Goal: Task Accomplishment & Management: Complete application form

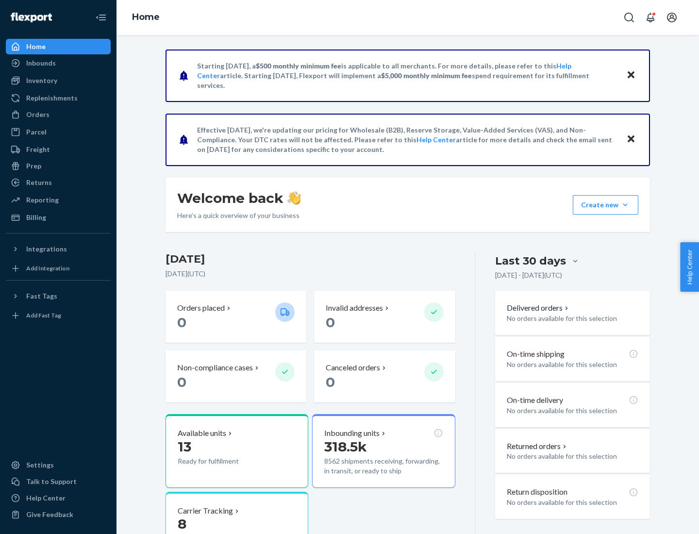
click at [625, 205] on button "Create new Create new inbound Create new order Create new product" at bounding box center [606, 204] width 66 height 19
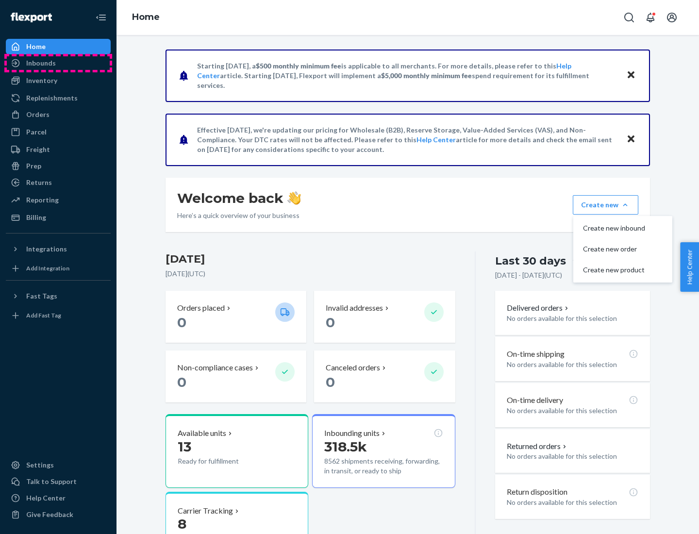
click at [58, 63] on div "Inbounds" at bounding box center [58, 63] width 103 height 14
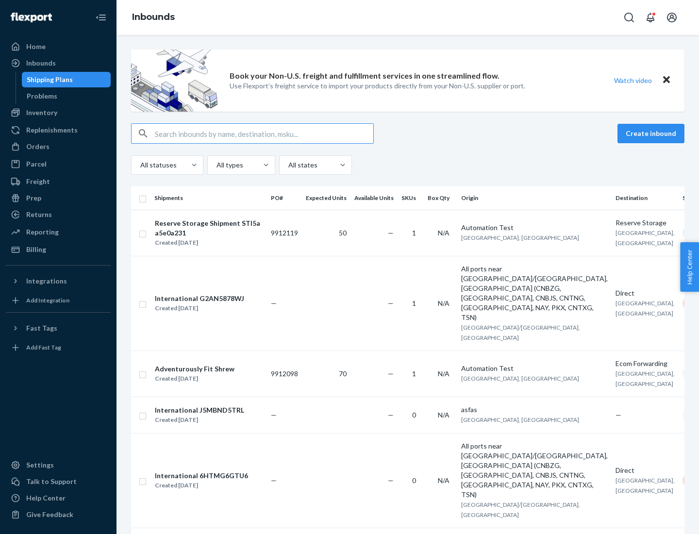
click at [652, 133] on button "Create inbound" at bounding box center [650, 133] width 67 height 19
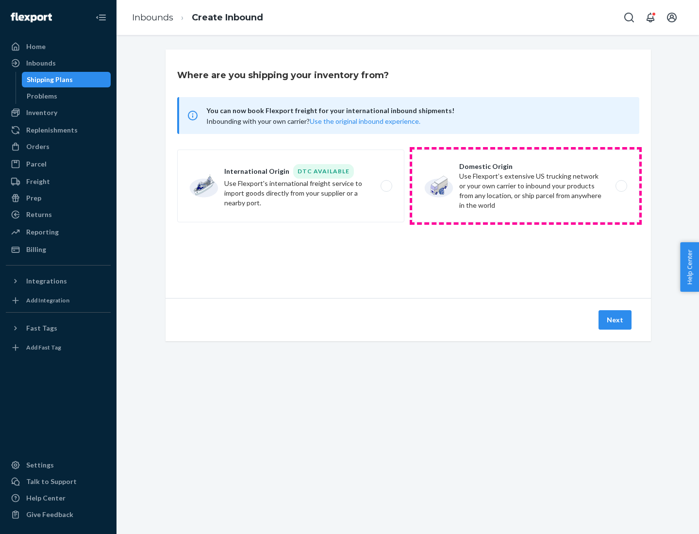
click at [526, 186] on label "Domestic Origin Use Flexport’s extensive US trucking network or your own carrie…" at bounding box center [525, 185] width 227 height 73
click at [621, 186] on input "Domestic Origin Use Flexport’s extensive US trucking network or your own carrie…" at bounding box center [624, 186] width 6 height 6
radio input "true"
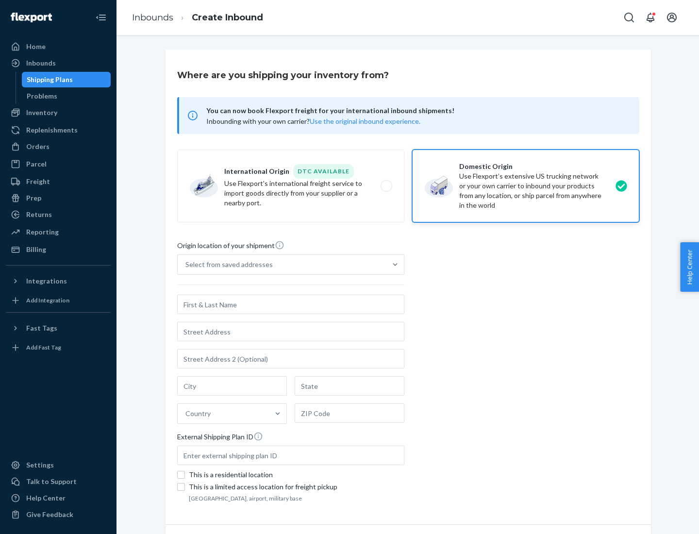
click at [227, 265] on div "Select from saved addresses" at bounding box center [228, 265] width 87 height 10
click at [186, 265] on input "Select from saved addresses" at bounding box center [185, 265] width 1 height 10
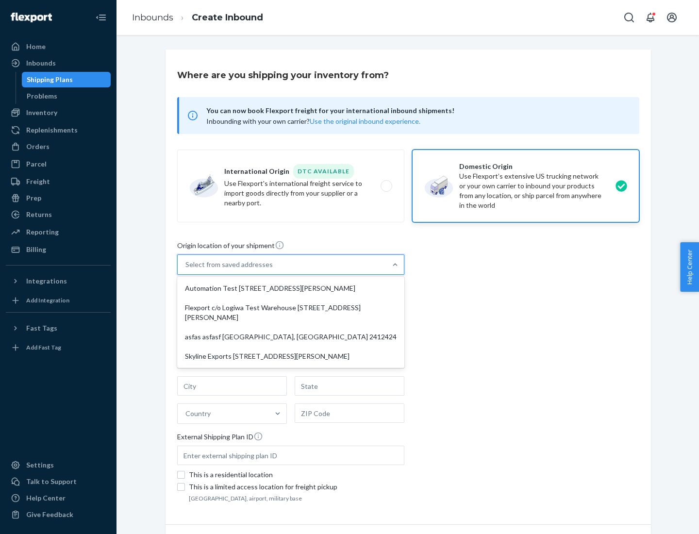
scroll to position [4, 0]
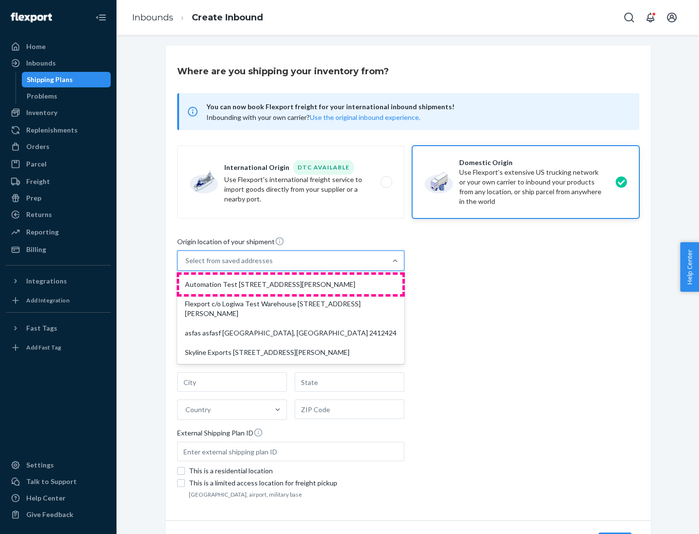
click at [291, 284] on div "Automation Test [STREET_ADDRESS][PERSON_NAME]" at bounding box center [290, 284] width 223 height 19
click at [186, 265] on input "option Automation Test [STREET_ADDRESS][PERSON_NAME] focused, 1 of 4. 4 results…" at bounding box center [185, 261] width 1 height 10
type input "Automation Test"
type input "9th Floor"
type input "[GEOGRAPHIC_DATA]"
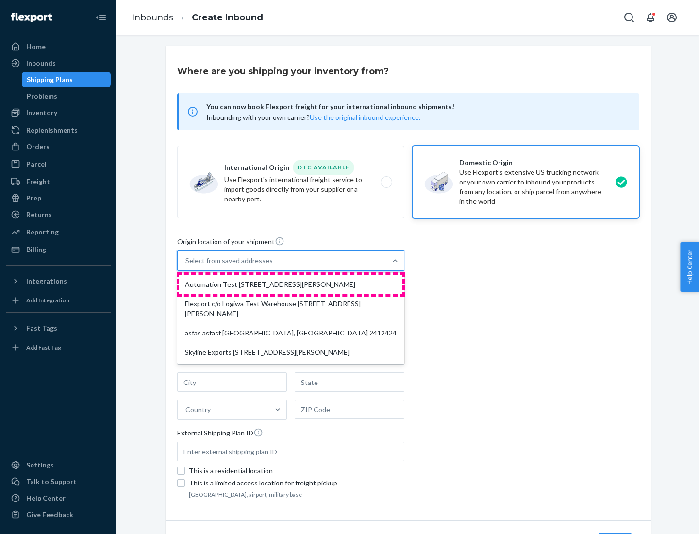
type input "CA"
type input "94104"
type input "[STREET_ADDRESS][PERSON_NAME]"
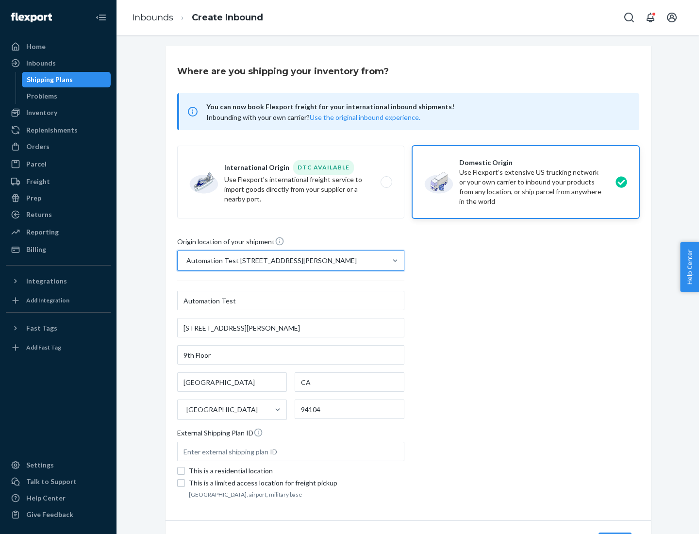
scroll to position [57, 0]
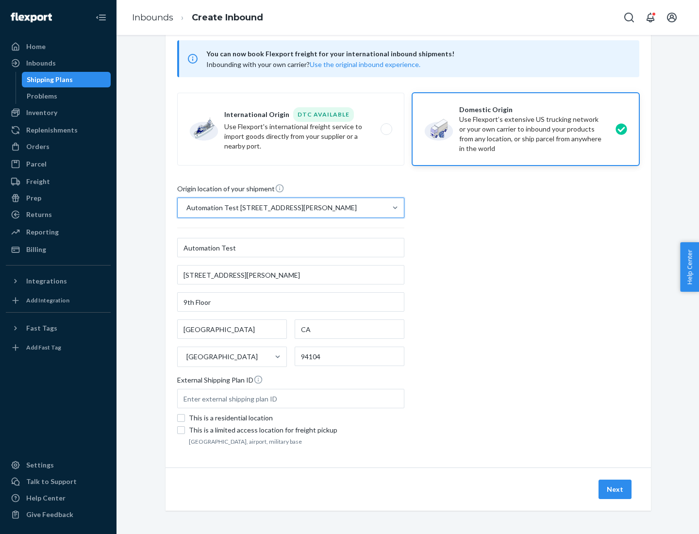
click at [615, 489] on button "Next" at bounding box center [614, 489] width 33 height 19
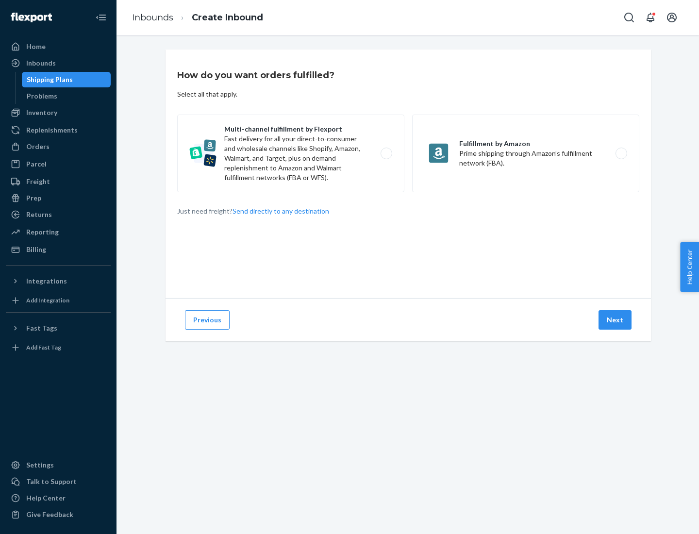
click at [291, 153] on label "Multi-channel fulfillment by Flexport Fast delivery for all your direct-to-cons…" at bounding box center [290, 154] width 227 height 78
click at [386, 153] on input "Multi-channel fulfillment by Flexport Fast delivery for all your direct-to-cons…" at bounding box center [389, 153] width 6 height 6
radio input "true"
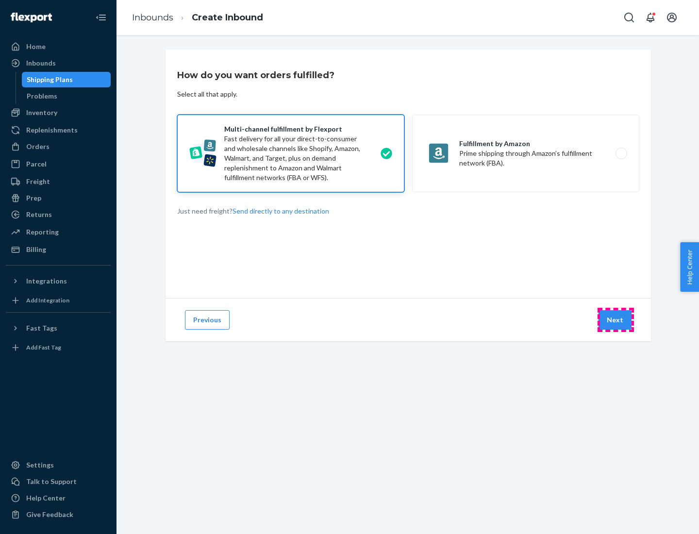
click at [615, 320] on button "Next" at bounding box center [614, 319] width 33 height 19
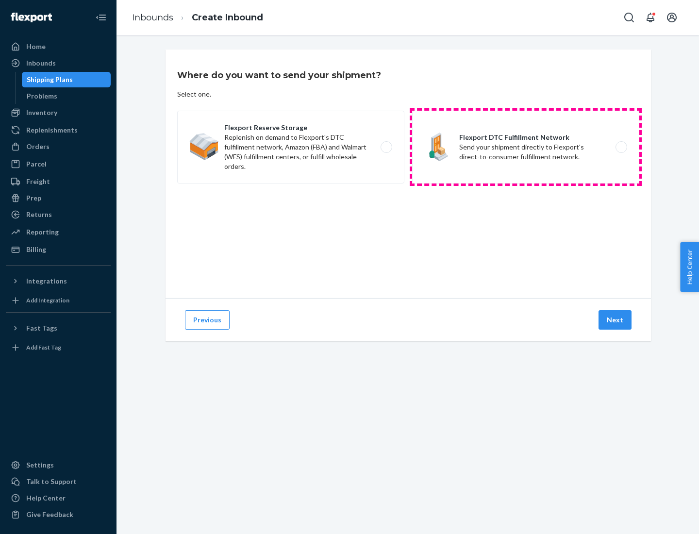
click at [526, 147] on label "Flexport DTC Fulfillment Network Send your shipment directly to Flexport's dire…" at bounding box center [525, 147] width 227 height 73
click at [621, 147] on input "Flexport DTC Fulfillment Network Send your shipment directly to Flexport's dire…" at bounding box center [624, 147] width 6 height 6
radio input "true"
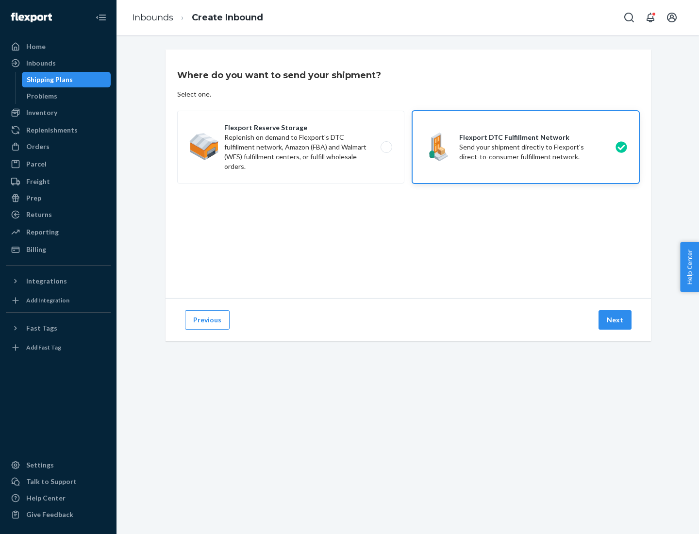
click at [615, 320] on button "Next" at bounding box center [614, 319] width 33 height 19
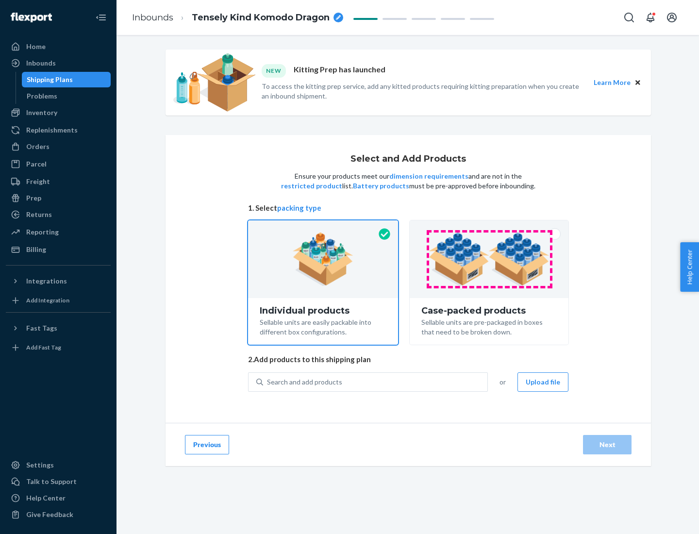
click at [489, 259] on img at bounding box center [489, 258] width 121 height 53
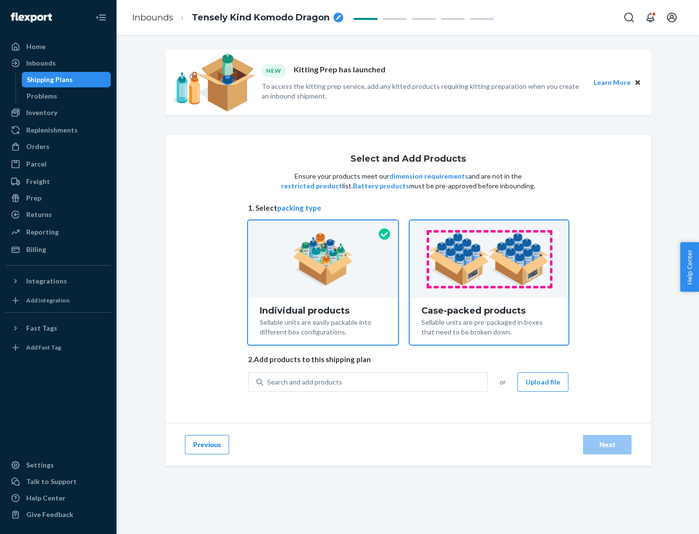
click at [489, 227] on input "Case-packed products Sellable units are pre-packaged in boxes that need to be b…" at bounding box center [489, 223] width 6 height 6
radio input "true"
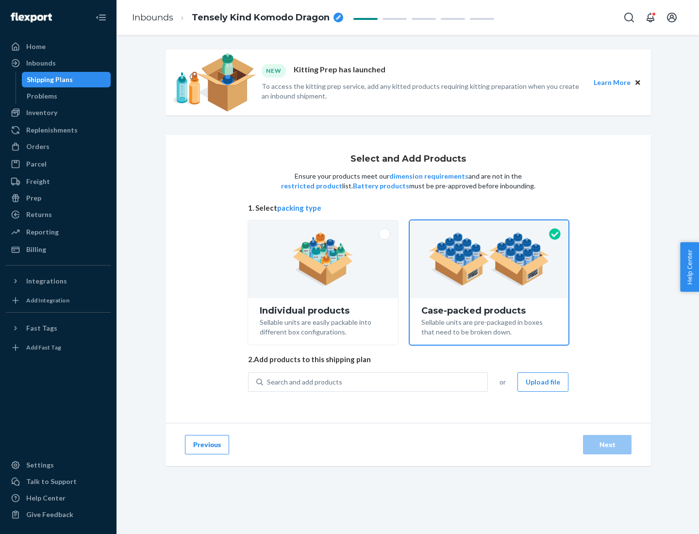
radio input "false"
click at [376, 381] on div "Search and add products" at bounding box center [375, 381] width 224 height 17
click at [268, 381] on input "Search and add products" at bounding box center [267, 382] width 1 height 10
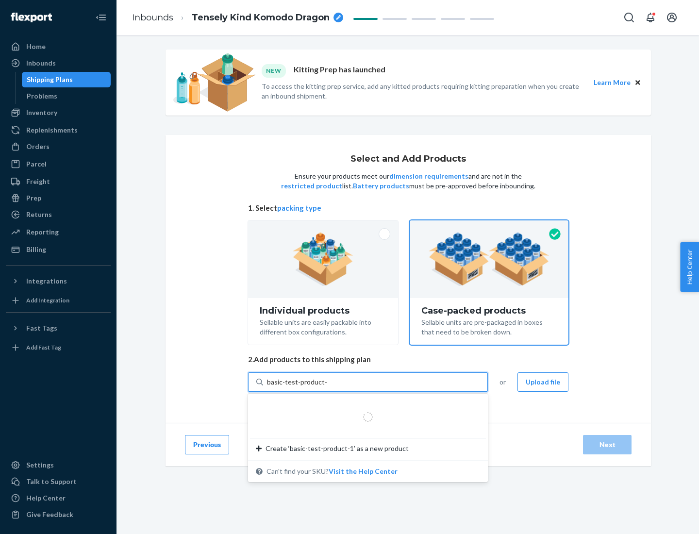
type input "basic-test-product-1"
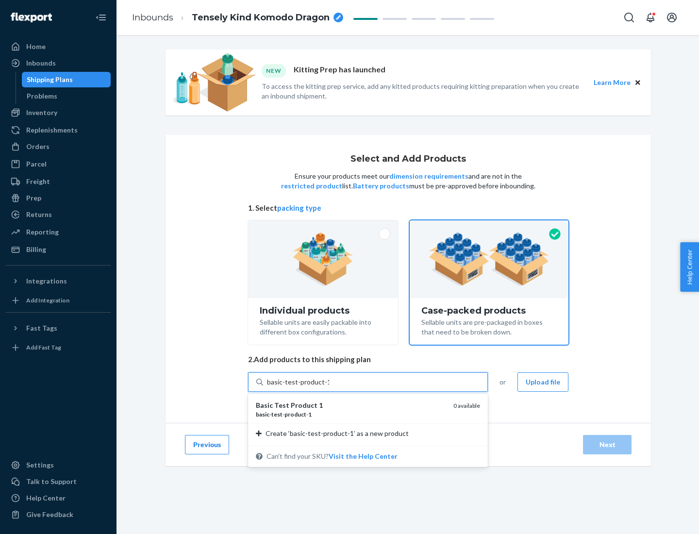
click at [351, 414] on div "basic - test - product - 1" at bounding box center [351, 414] width 190 height 8
click at [329, 387] on input "basic-test-product-1" at bounding box center [298, 382] width 62 height 10
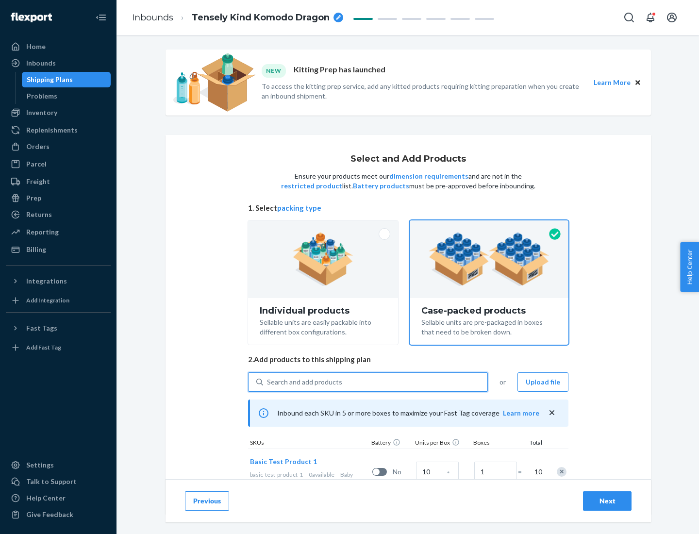
scroll to position [35, 0]
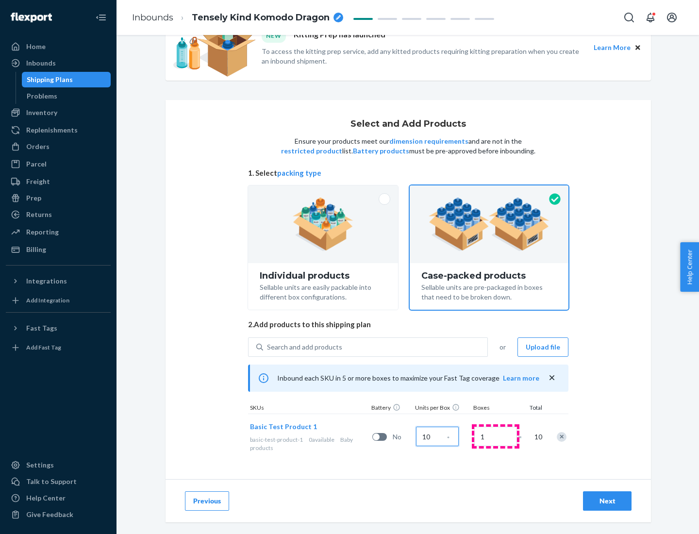
type input "10"
type input "7"
click at [607, 501] on div "Next" at bounding box center [607, 501] width 32 height 10
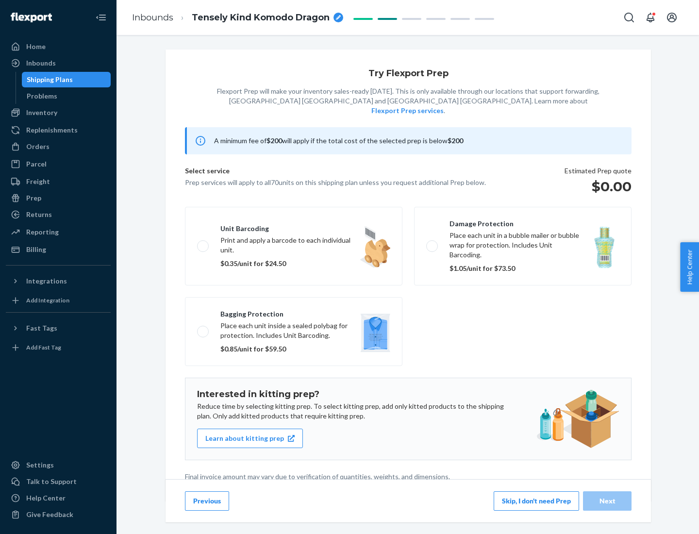
scroll to position [2, 0]
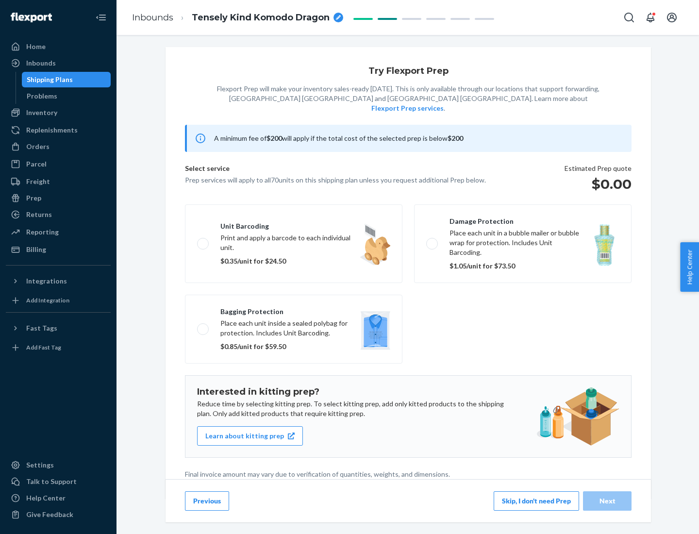
click at [294, 309] on label "Bagging protection Place each unit inside a sealed polybag for protection. Incl…" at bounding box center [293, 329] width 217 height 69
click at [203, 326] on input "Bagging protection Place each unit inside a sealed polybag for protection. Incl…" at bounding box center [200, 329] width 6 height 6
checkbox input "true"
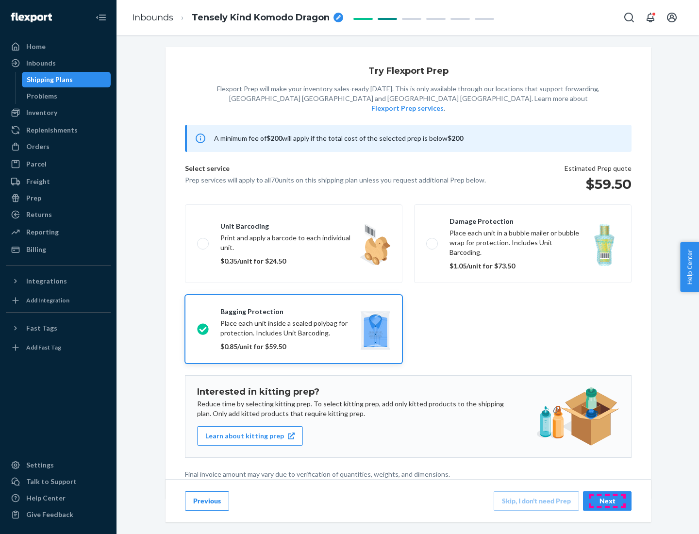
click at [607, 500] on div "Next" at bounding box center [607, 501] width 32 height 10
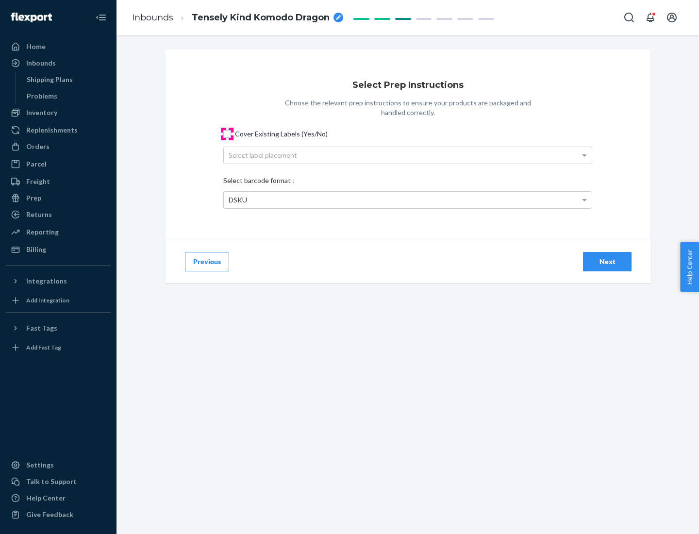
click at [227, 133] on input "Cover Existing Labels (Yes/No)" at bounding box center [227, 134] width 8 height 8
checkbox input "true"
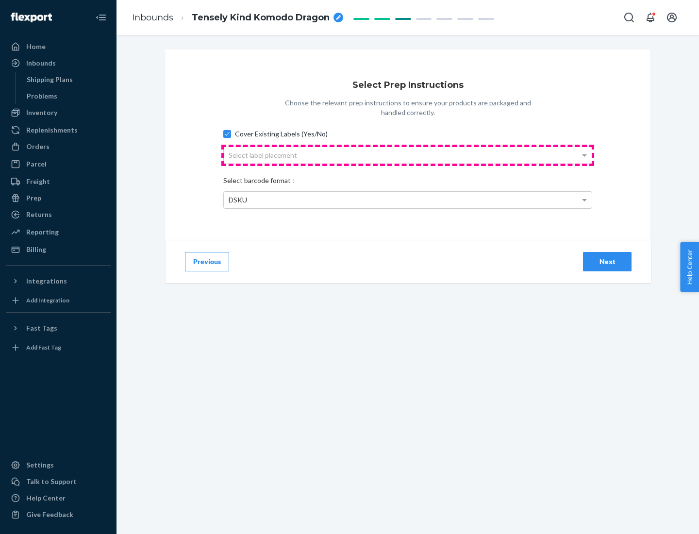
click at [408, 155] on div "Select label placement" at bounding box center [408, 155] width 368 height 17
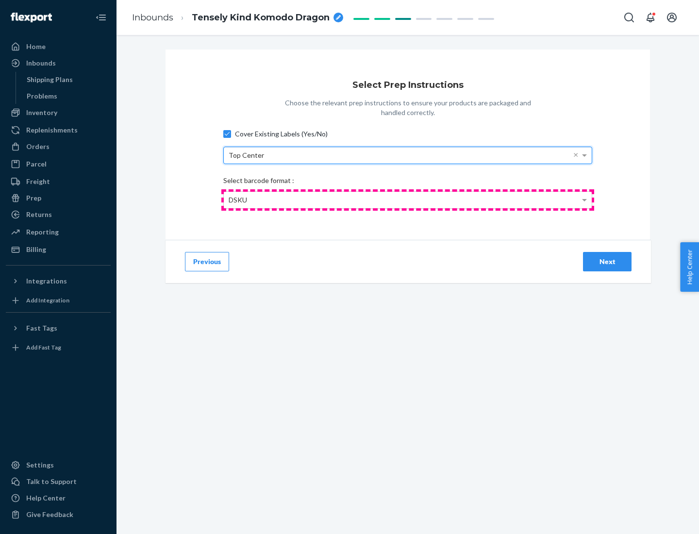
click at [408, 199] on div "DSKU" at bounding box center [408, 200] width 368 height 17
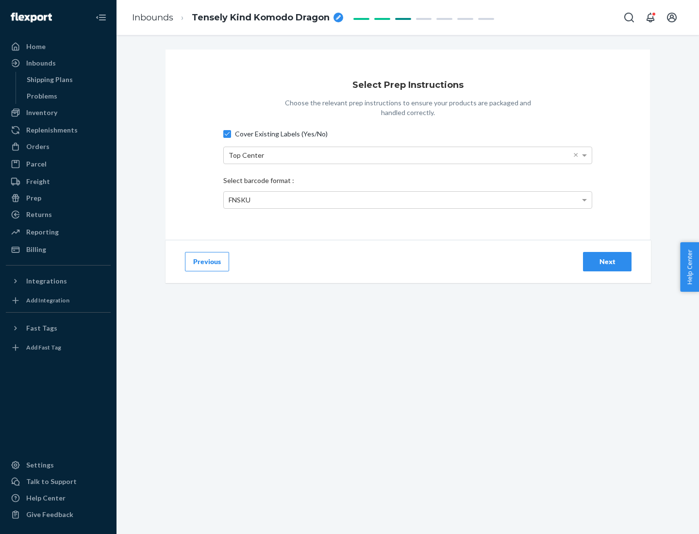
click at [607, 261] on div "Next" at bounding box center [607, 262] width 32 height 10
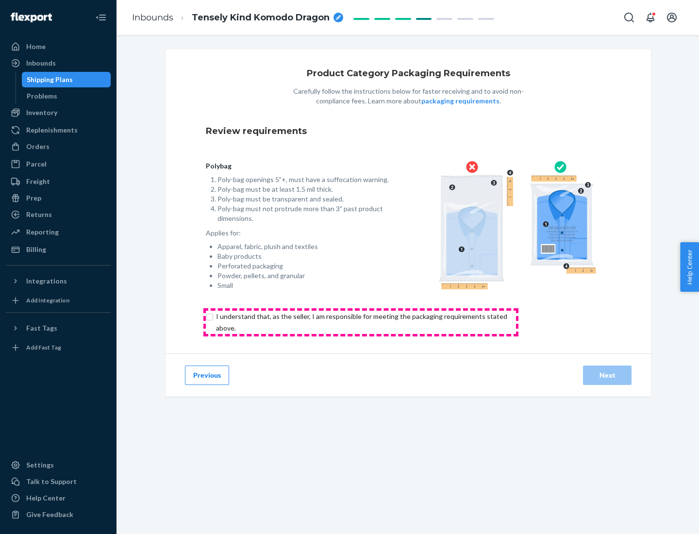
click at [361, 322] on input "checkbox" at bounding box center [367, 322] width 323 height 23
checkbox input "true"
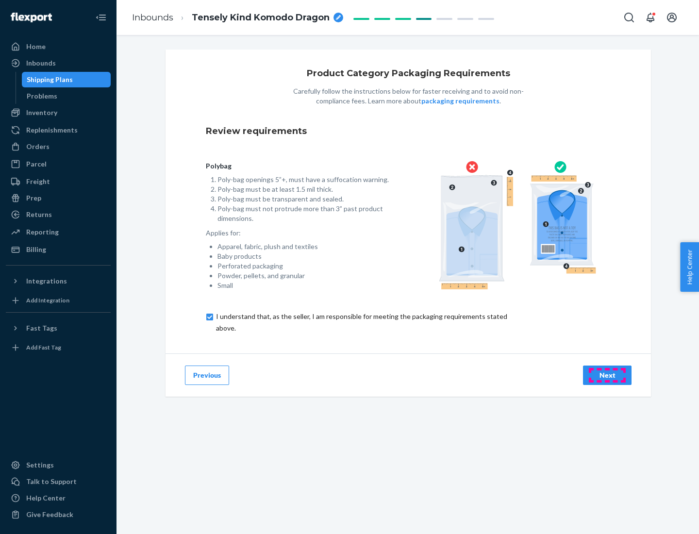
click at [607, 375] on div "Next" at bounding box center [607, 375] width 32 height 10
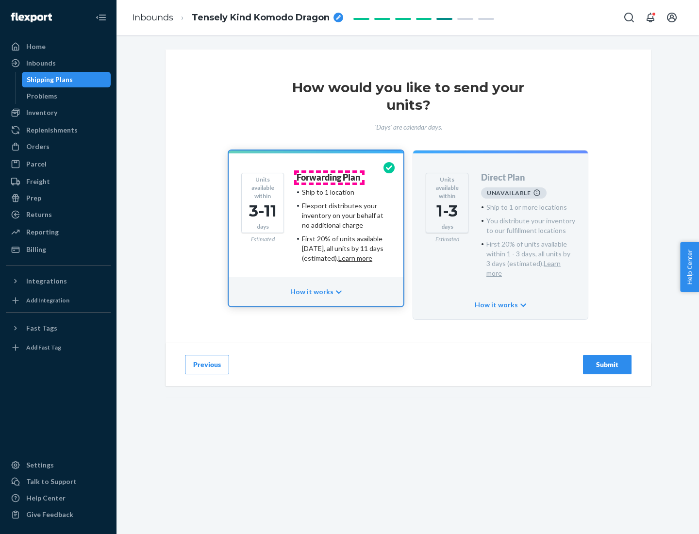
click at [329, 177] on h4 "Forwarding Plan" at bounding box center [329, 178] width 64 height 10
click at [607, 360] on div "Submit" at bounding box center [607, 365] width 32 height 10
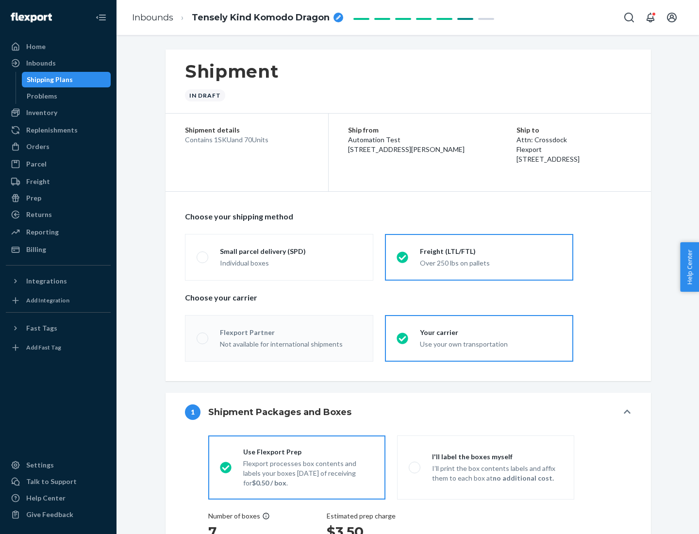
radio input "true"
radio input "false"
radio input "true"
radio input "false"
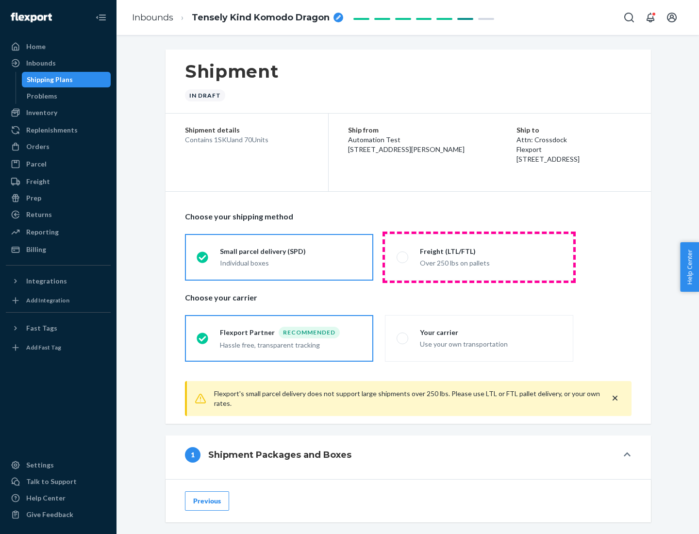
click at [479, 257] on div "Over 250 lbs on pallets" at bounding box center [491, 262] width 142 height 12
click at [403, 257] on input "Freight (LTL/FTL) Over 250 lbs on pallets" at bounding box center [400, 257] width 6 height 6
radio input "true"
radio input "false"
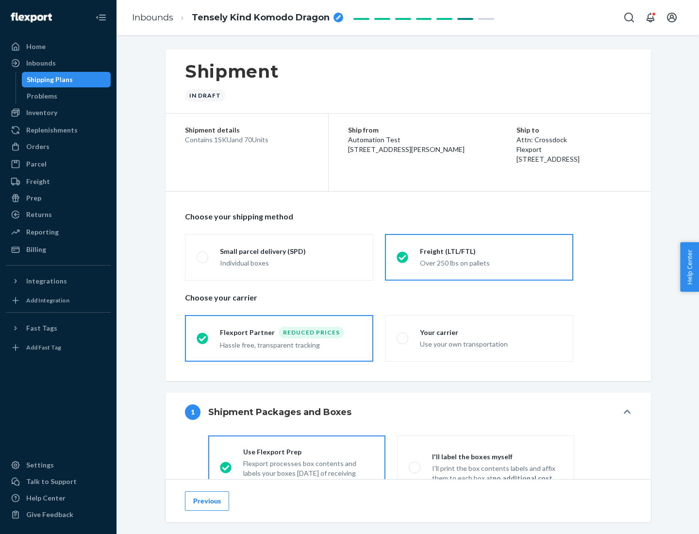
scroll to position [54, 0]
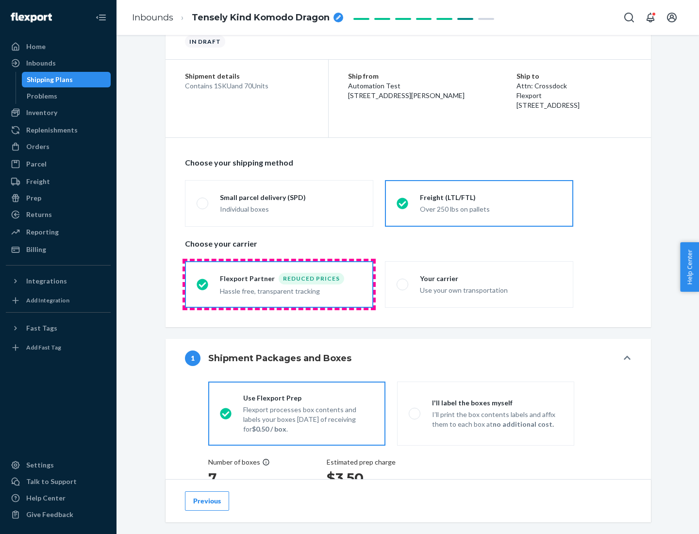
click at [279, 284] on div "Hassle free, transparent tracking" at bounding box center [291, 290] width 142 height 12
click at [203, 284] on input "Flexport Partner Reduced prices Hassle free, transparent tracking" at bounding box center [200, 284] width 6 height 6
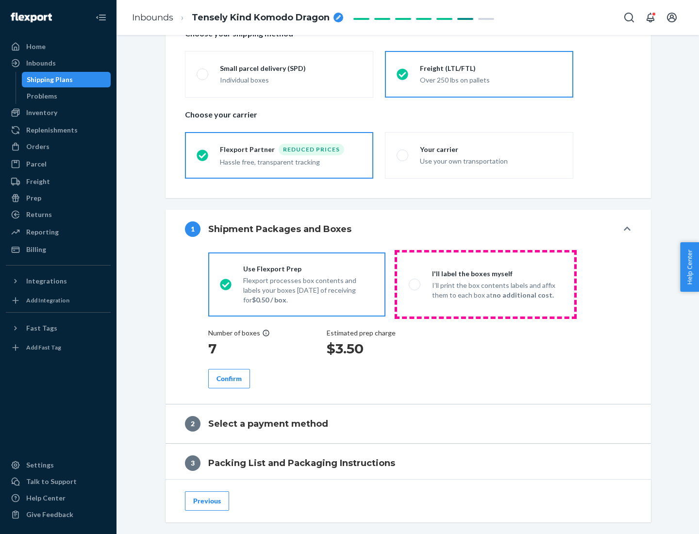
click at [485, 284] on p "I’ll print the box contents labels and affix them to each box at no additional …" at bounding box center [497, 290] width 131 height 19
click at [415, 284] on input "I'll label the boxes myself I’ll print the box contents labels and affix them t…" at bounding box center [412, 284] width 6 height 6
radio input "true"
radio input "false"
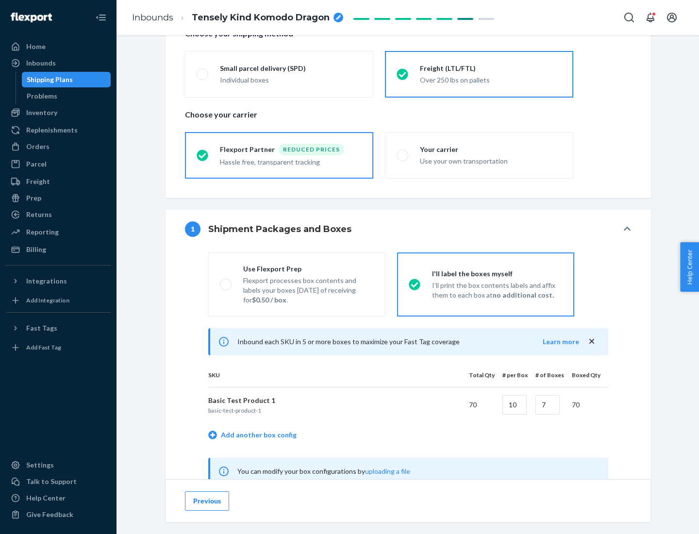
scroll to position [303, 0]
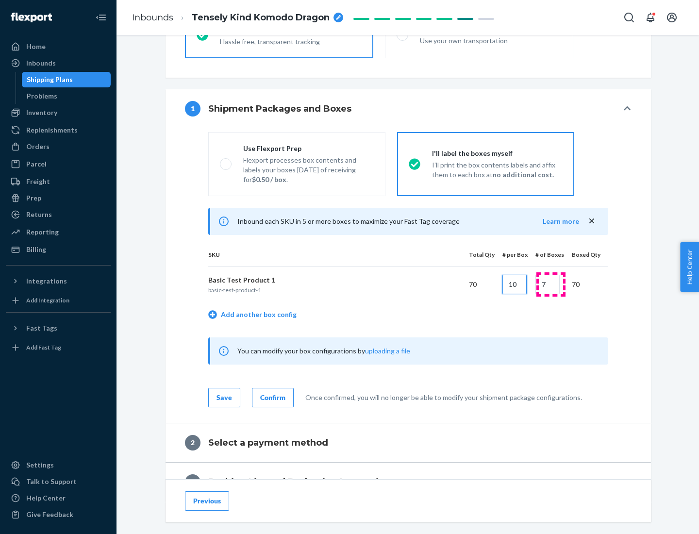
type input "10"
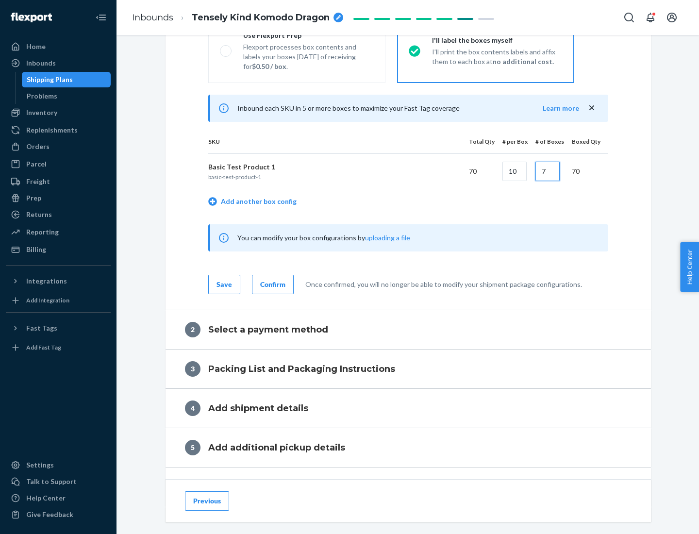
type input "7"
click at [271, 284] on div "Confirm" at bounding box center [272, 285] width 25 height 10
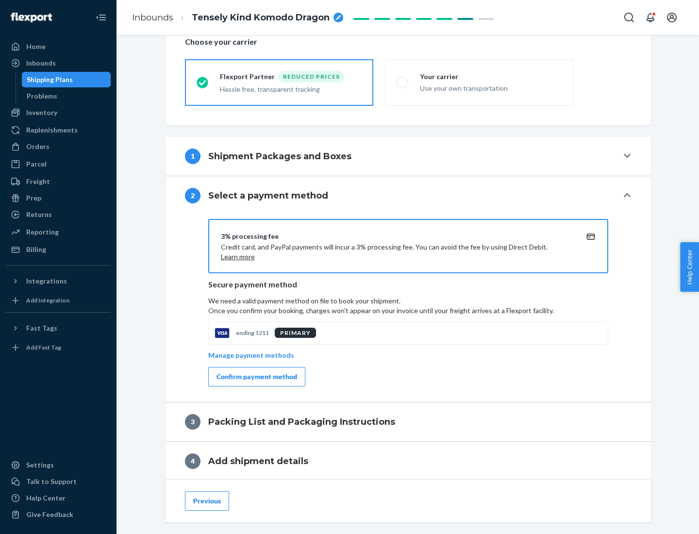
scroll to position [348, 0]
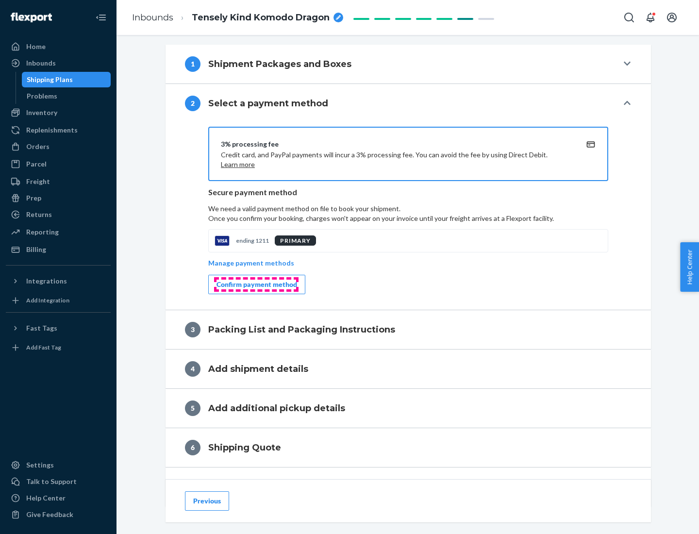
click at [256, 284] on div "Confirm payment method" at bounding box center [256, 285] width 81 height 10
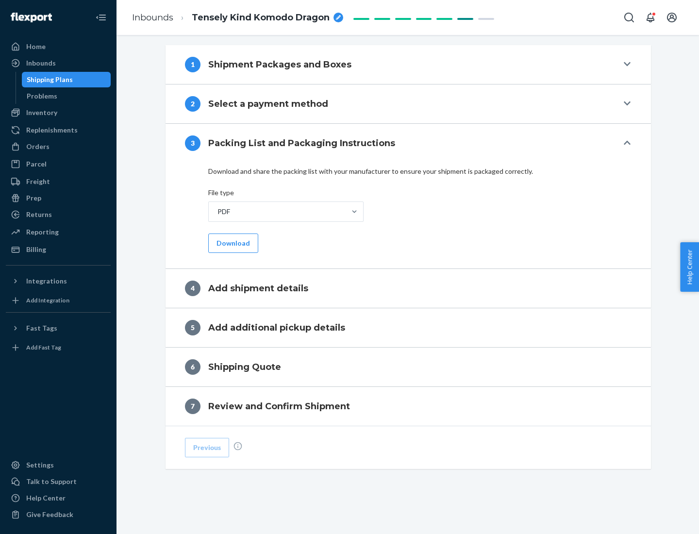
scroll to position [306, 0]
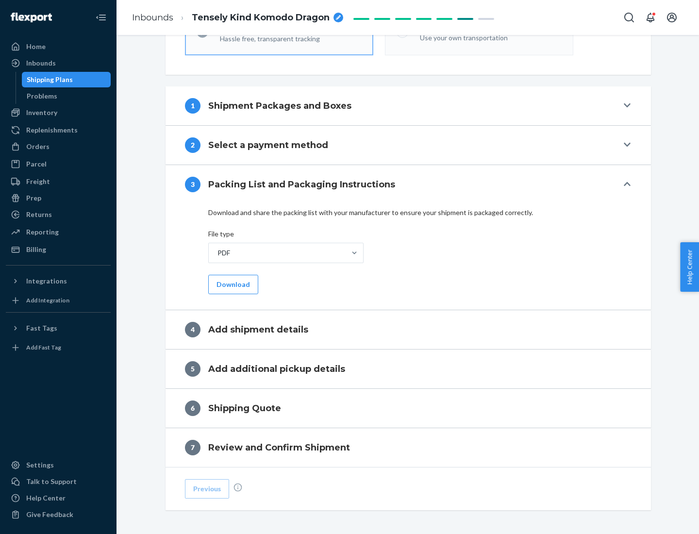
click at [232, 284] on button "Download" at bounding box center [233, 284] width 50 height 19
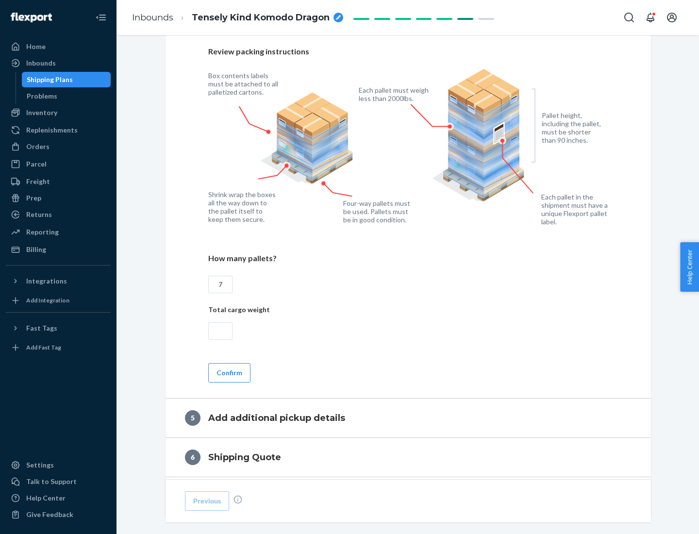
scroll to position [630, 0]
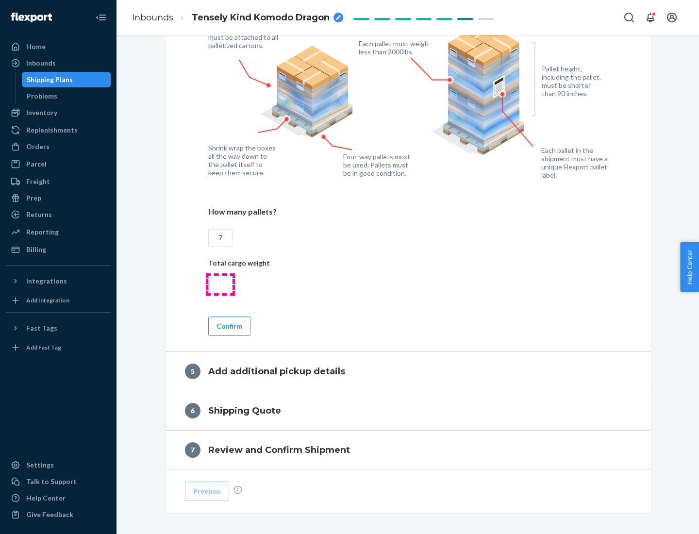
type input "7"
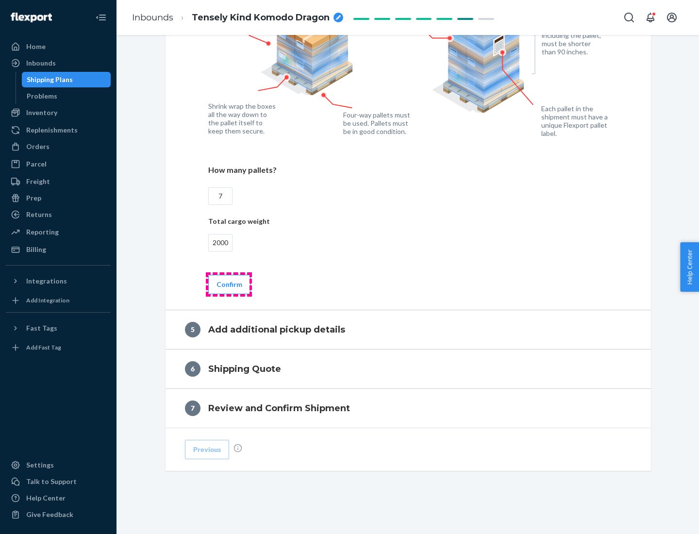
type input "2000"
click at [229, 284] on button "Confirm" at bounding box center [229, 284] width 42 height 19
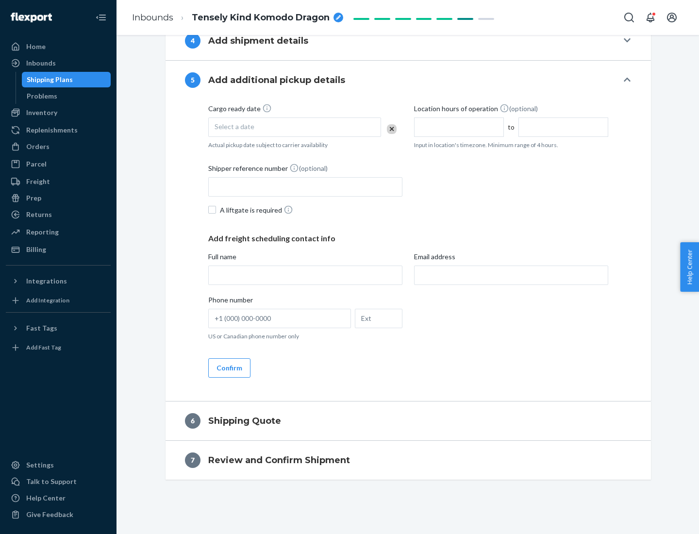
scroll to position [332, 0]
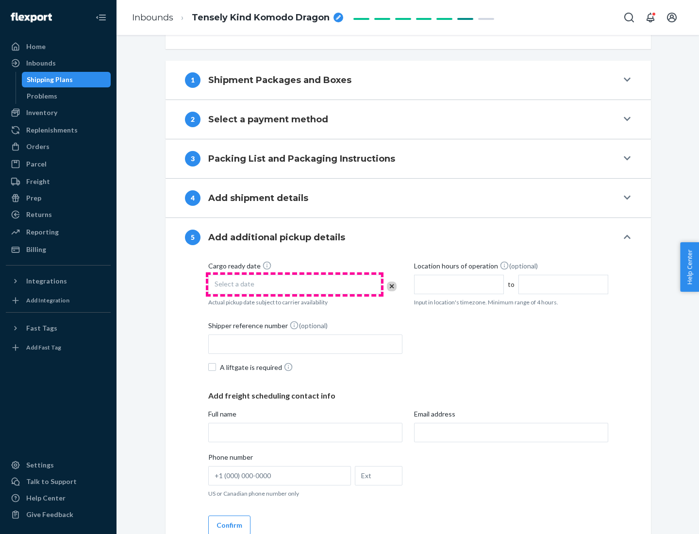
click at [295, 284] on div "Select a date" at bounding box center [294, 284] width 173 height 19
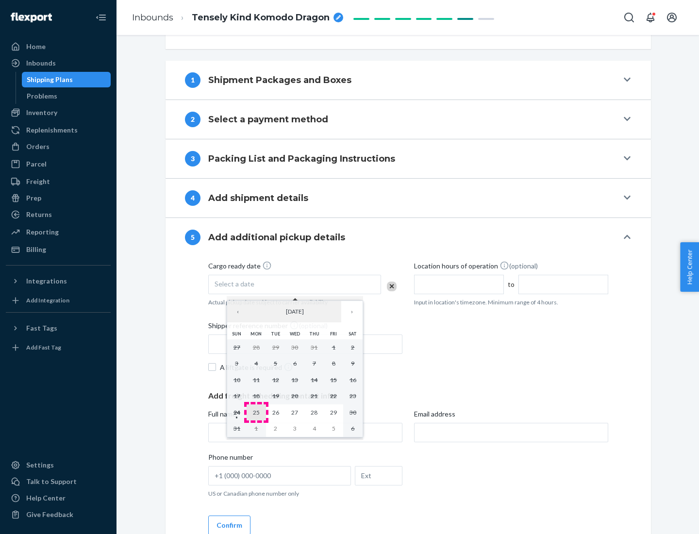
click at [256, 412] on abbr "25" at bounding box center [256, 412] width 7 height 7
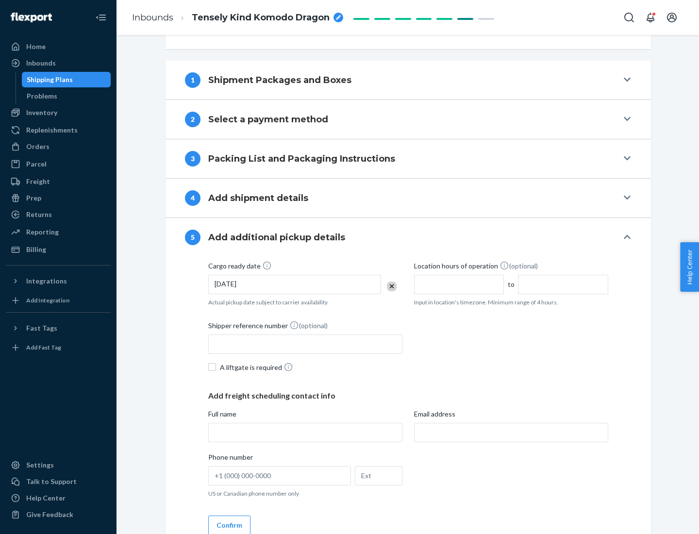
scroll to position [480, 0]
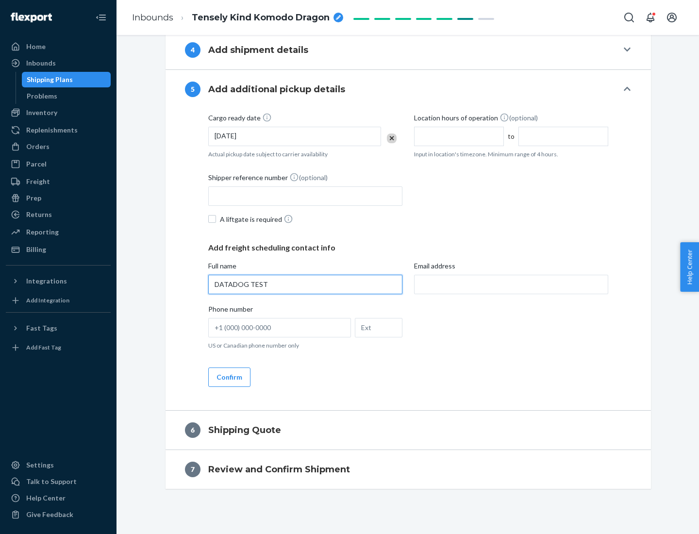
type input "DATADOG TEST"
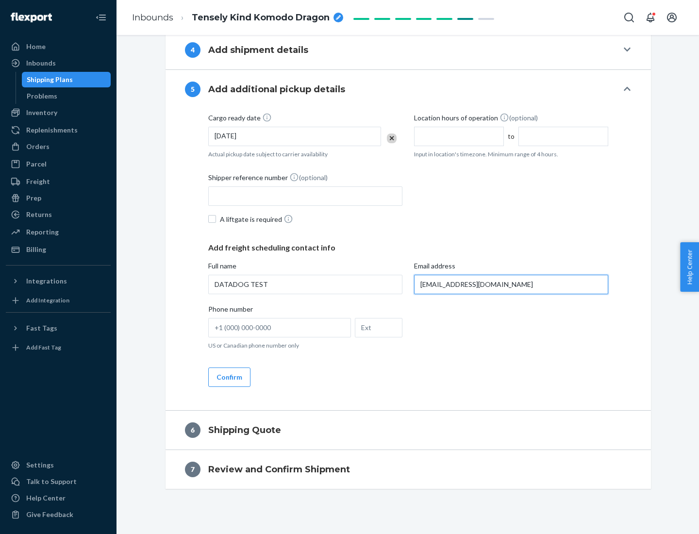
scroll to position [489, 0]
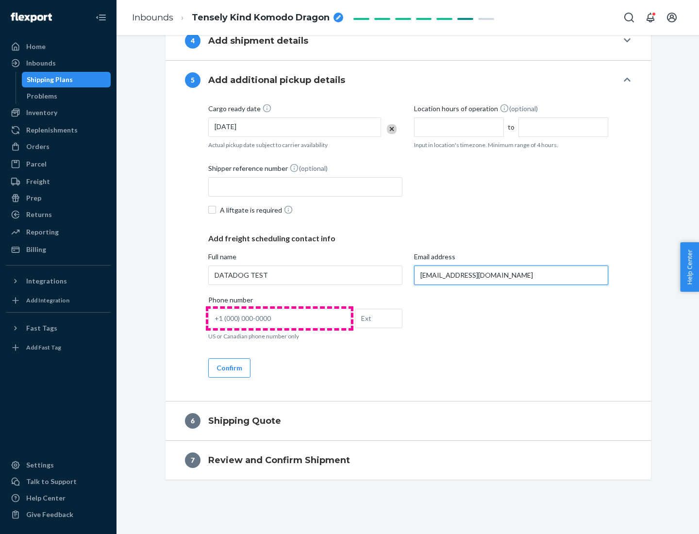
type input "[EMAIL_ADDRESS][DOMAIN_NAME]"
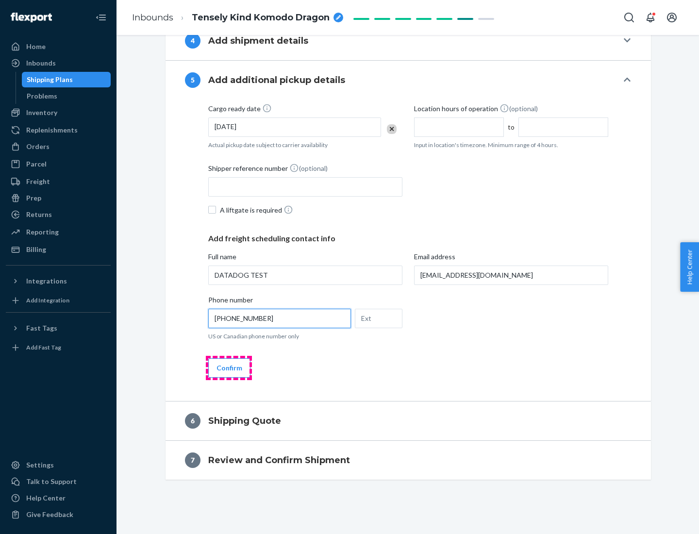
type input "[PHONE_NUMBER]"
click at [229, 367] on button "Confirm" at bounding box center [229, 367] width 42 height 19
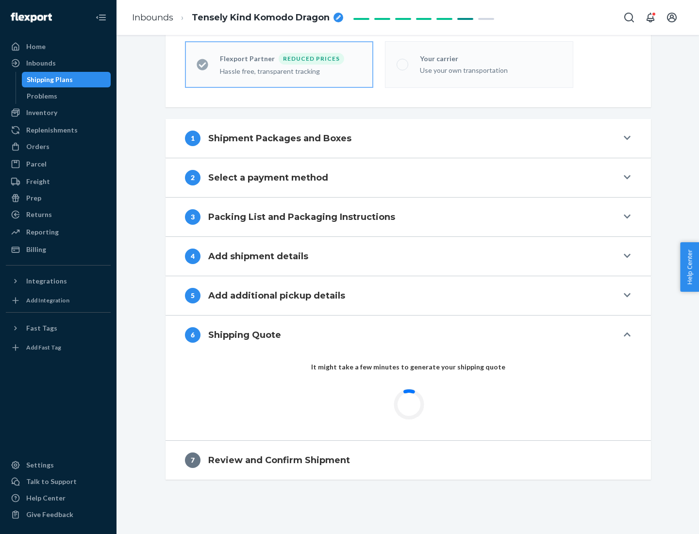
scroll to position [309, 0]
